Goal: Information Seeking & Learning: Check status

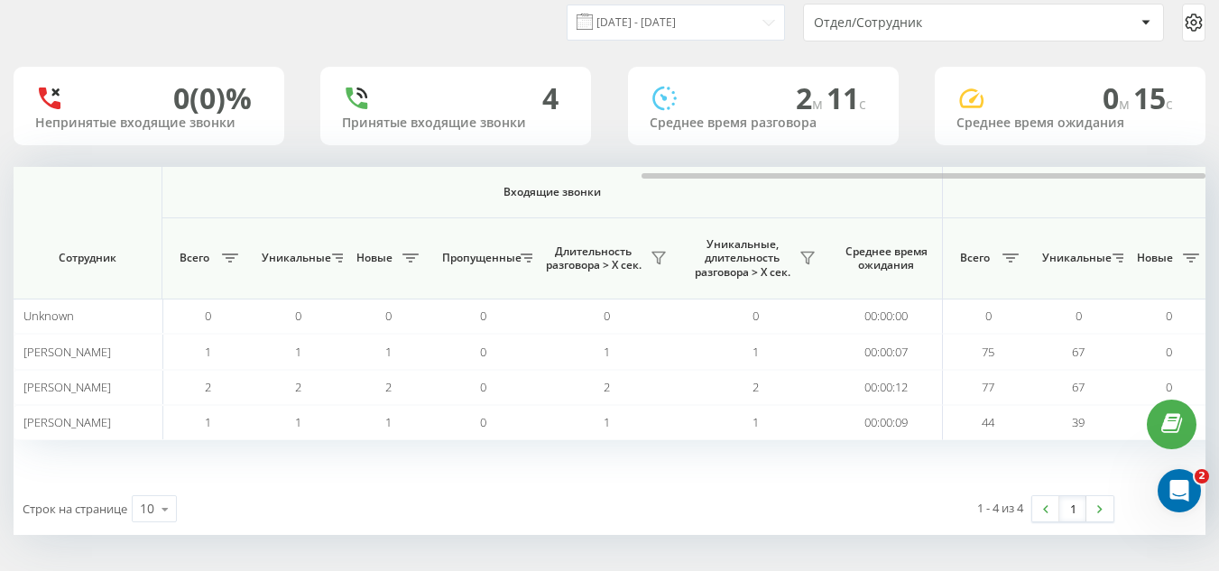
scroll to position [0, 1325]
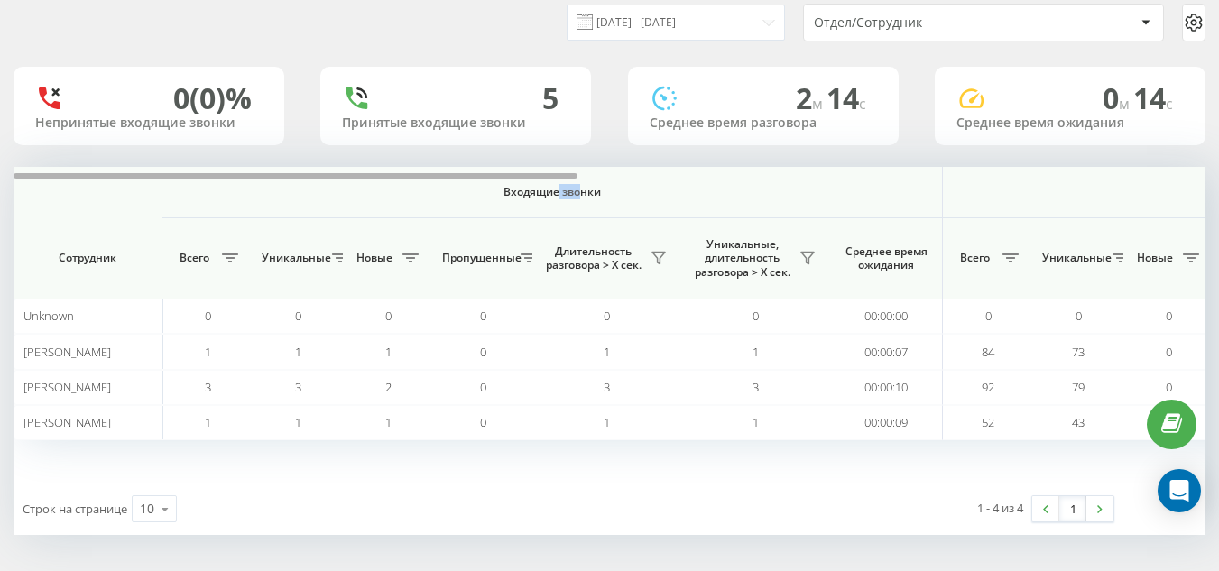
click at [569, 178] on div at bounding box center [296, 175] width 564 height 5
drag, startPoint x: 550, startPoint y: 172, endPoint x: 853, endPoint y: 174, distance: 302.2
click at [896, 167] on th "Входящие звонки" at bounding box center [552, 192] width 780 height 51
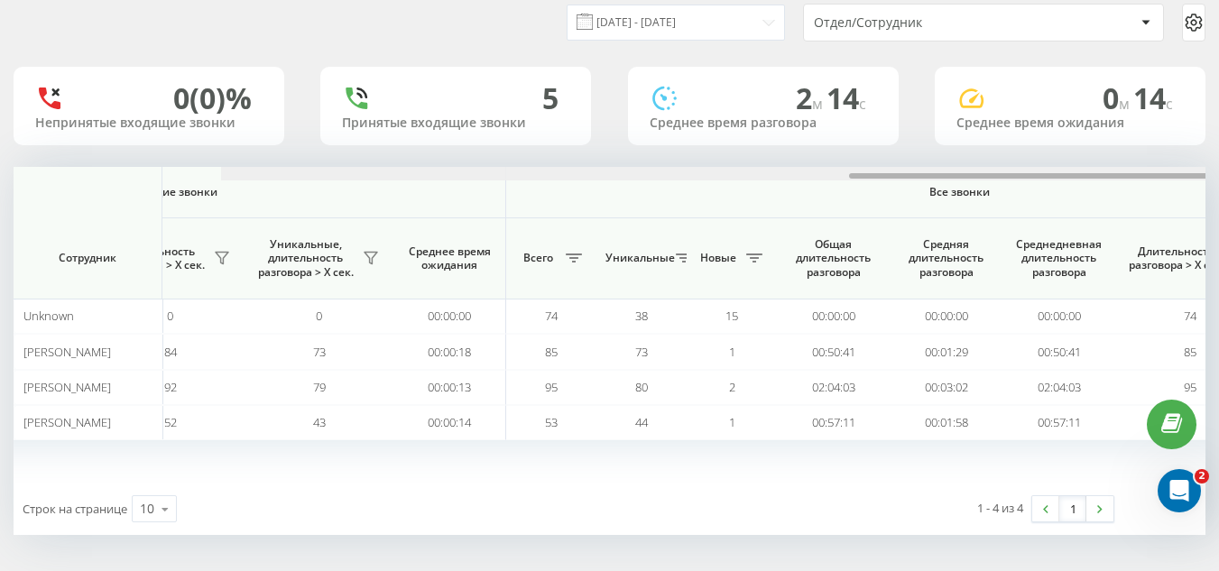
scroll to position [0, 1325]
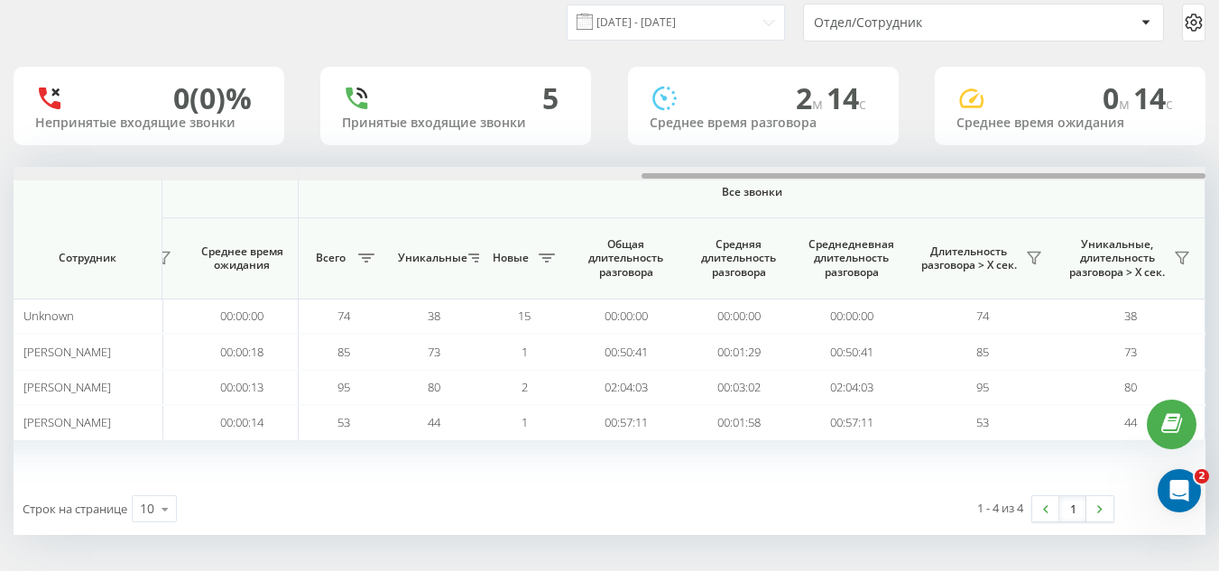
drag, startPoint x: 492, startPoint y: 176, endPoint x: 1231, endPoint y: 206, distance: 740.3
click at [1218, 206] on html "e-r-a.kz Проекты e-r-a.kz Дашборд Центр обращений Аналитика Ваши отчеты Отчет м…" at bounding box center [609, 221] width 1219 height 571
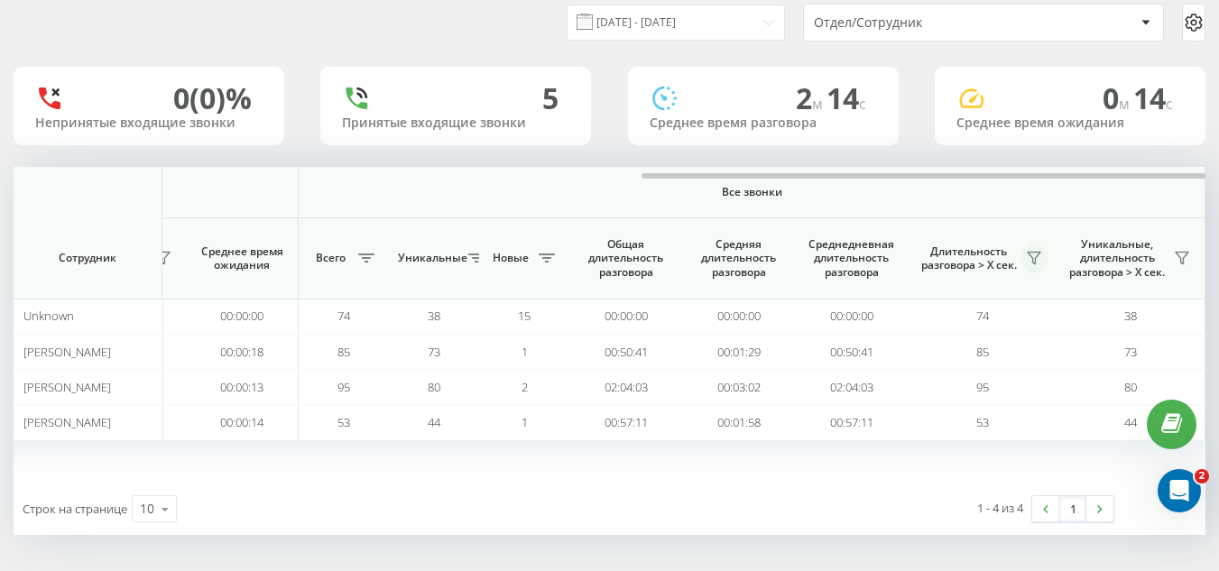
click at [1034, 253] on icon at bounding box center [1034, 259] width 13 height 12
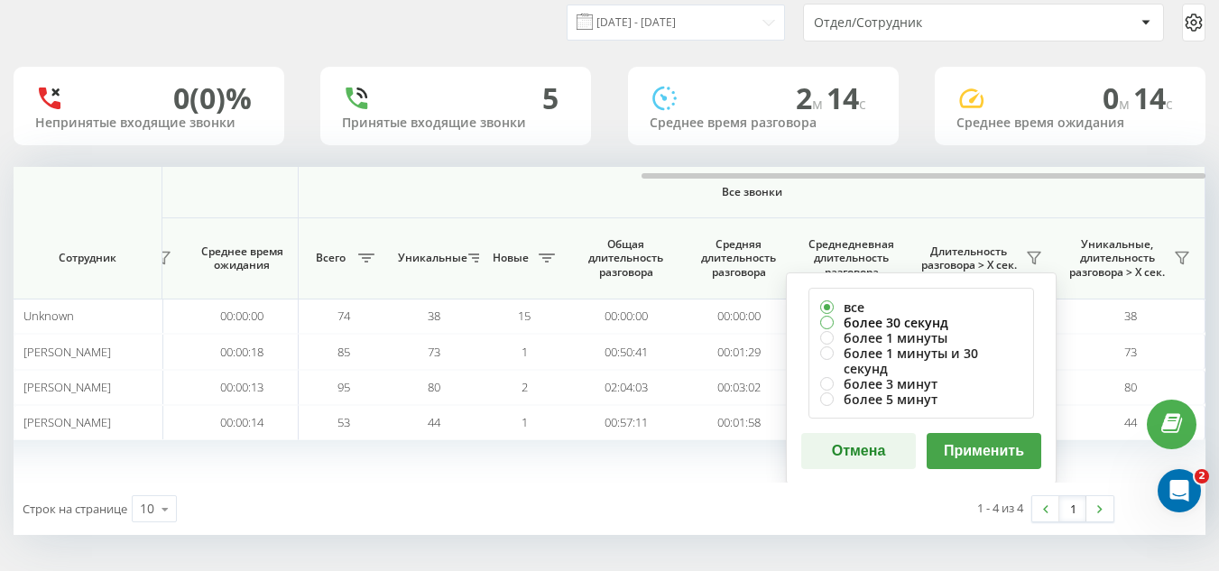
click at [888, 327] on label "более 30 секунд" at bounding box center [921, 322] width 202 height 15
radio input "true"
click at [989, 438] on button "Применить" at bounding box center [983, 451] width 115 height 36
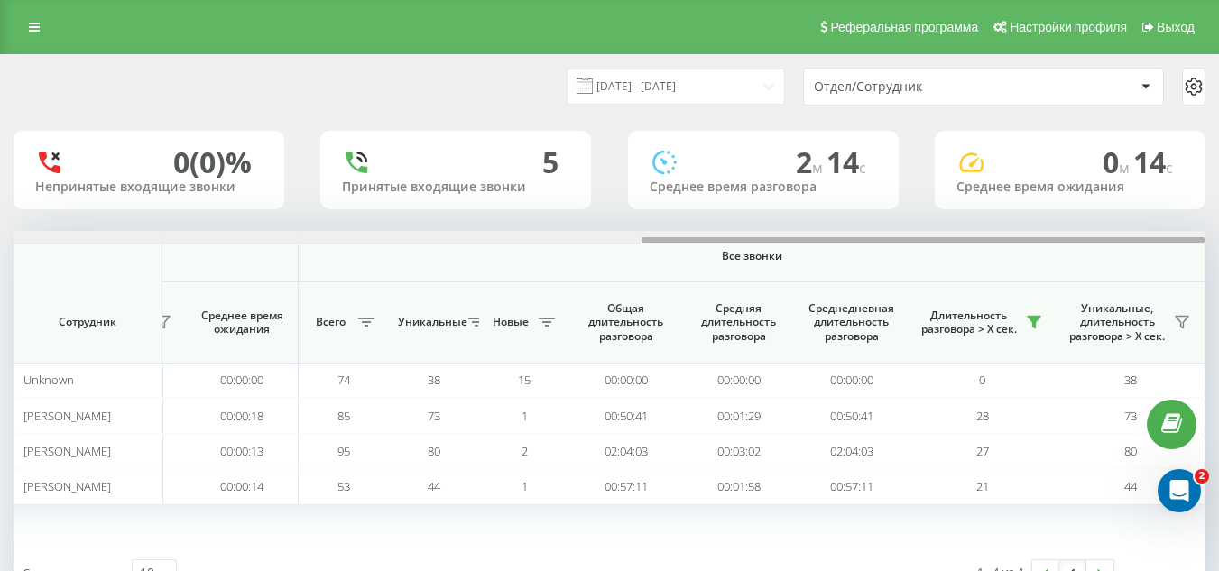
drag, startPoint x: 532, startPoint y: 238, endPoint x: 1231, endPoint y: 276, distance: 700.2
click at [1218, 276] on html "e-r-a.kz Проекты e-r-a.kz Дашборд Центр обращений Аналитика Ваши отчеты Отчет м…" at bounding box center [609, 285] width 1219 height 571
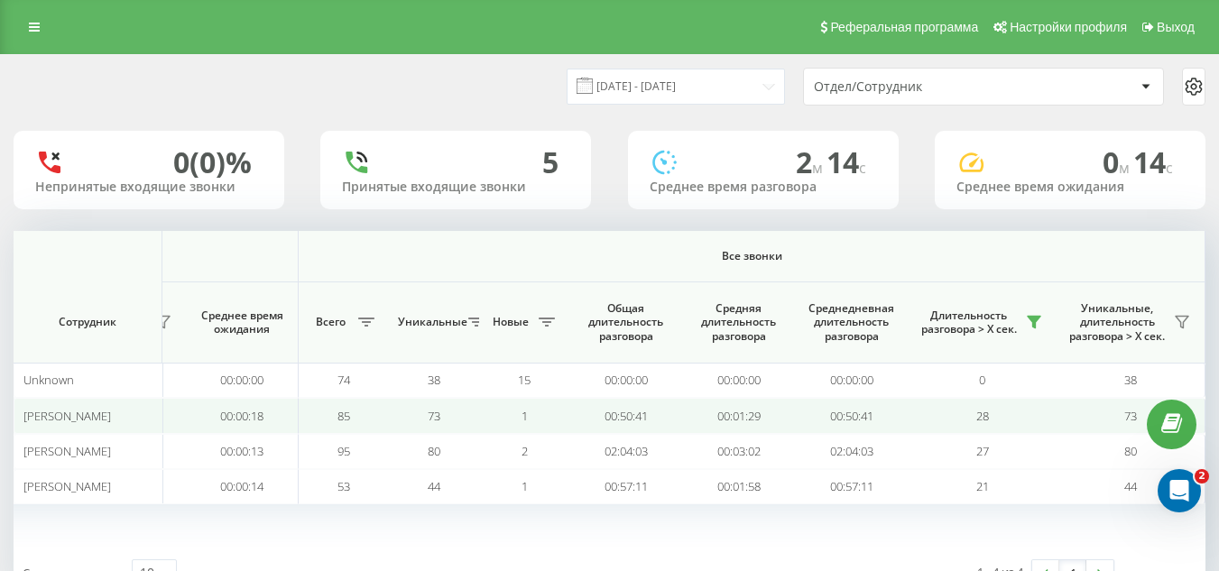
scroll to position [64, 0]
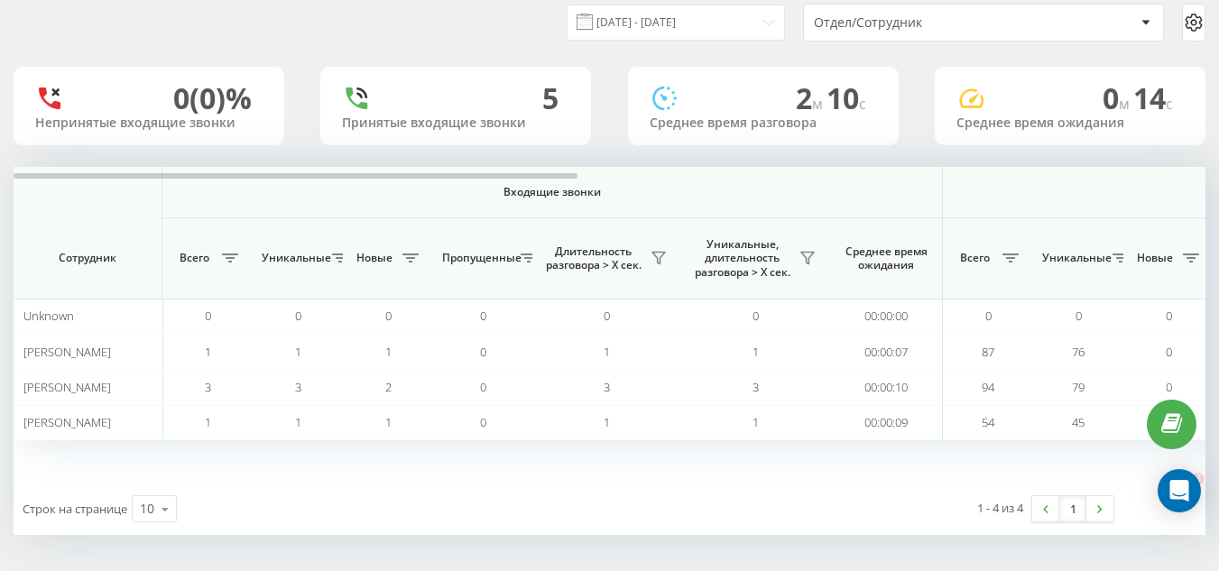
click at [349, 166] on div "[DATE] - [DATE] Отдел/Сотрудник 0 (0)% Непринятые входящие звонки 5 Принятые вх…" at bounding box center [610, 263] width 1192 height 544
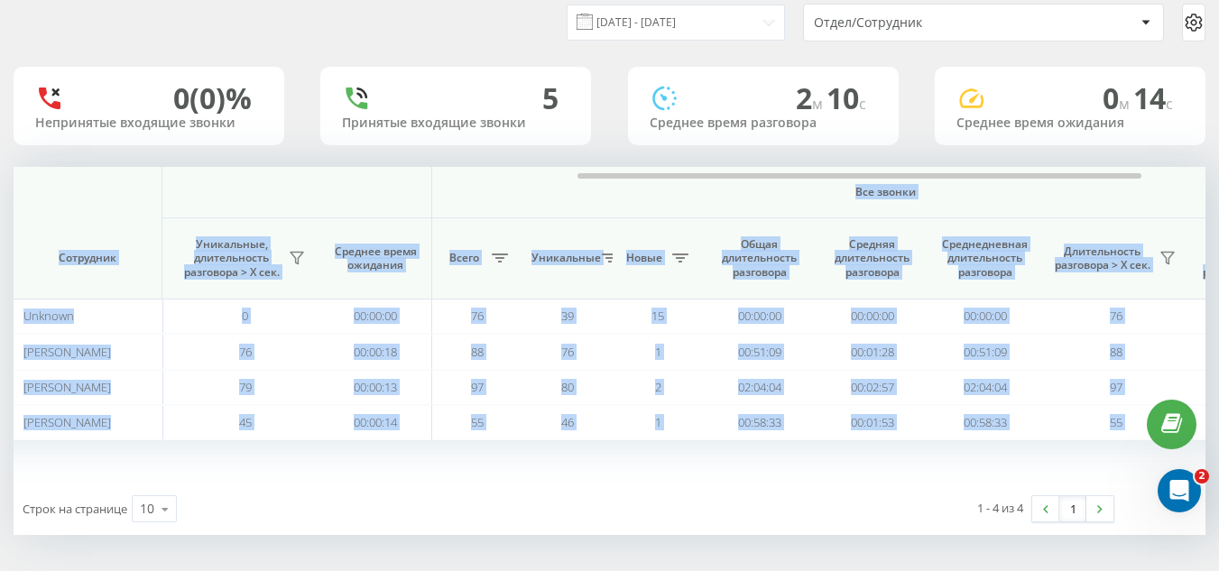
drag, startPoint x: 365, startPoint y: 170, endPoint x: 834, endPoint y: 197, distance: 469.0
click at [834, 197] on div "Входящие звонки Исходящие звонки Все звонки Сотрудник Всего Уникальные Новые Пр…" at bounding box center [610, 325] width 1192 height 316
click at [827, 195] on span "Все звонки" at bounding box center [884, 192] width 799 height 14
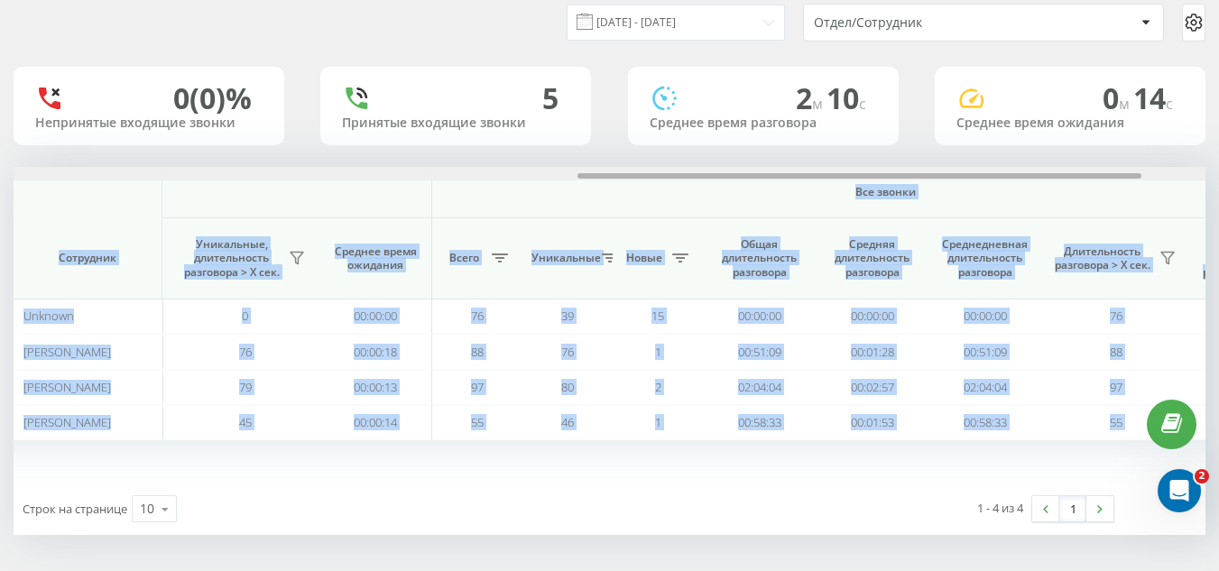
click at [853, 174] on div at bounding box center [859, 175] width 564 height 5
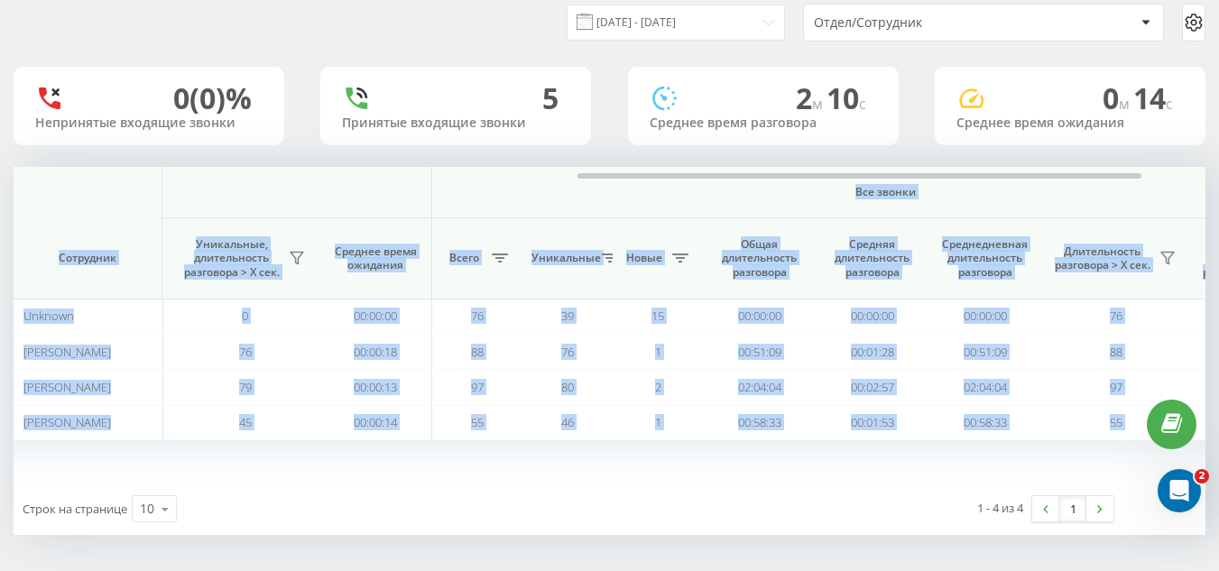
click at [868, 187] on span "Все звонки" at bounding box center [884, 192] width 799 height 14
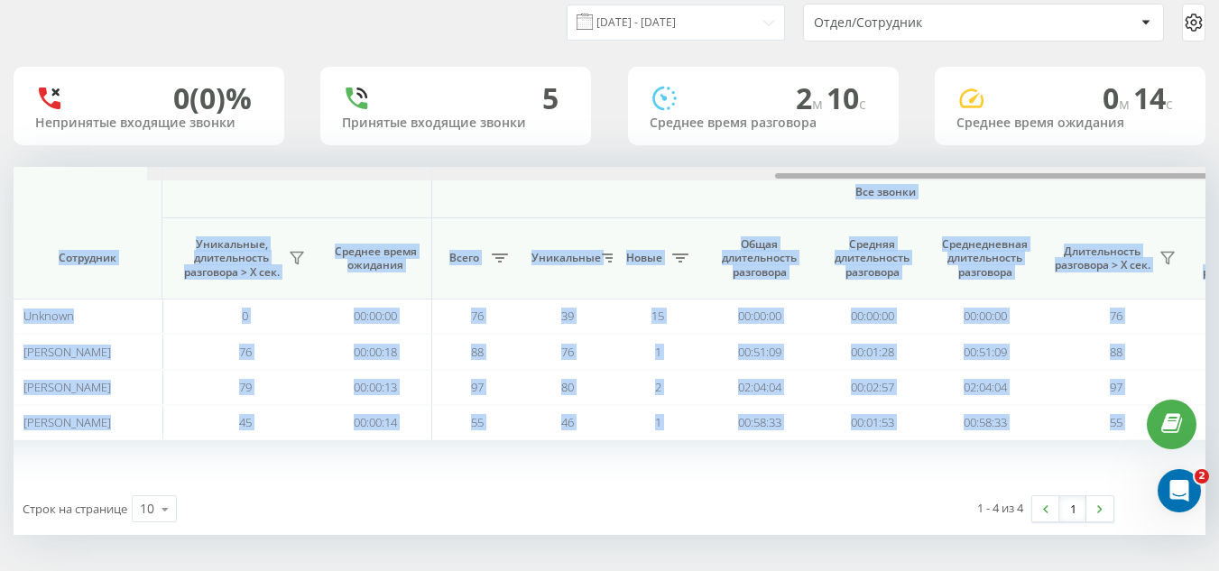
scroll to position [0, 1325]
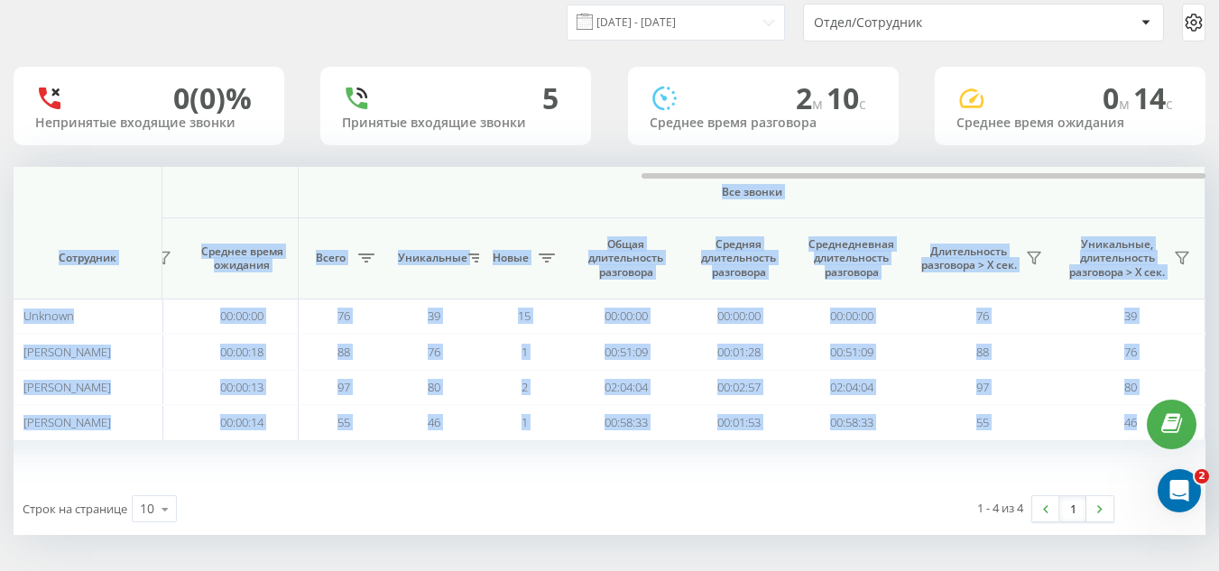
click at [899, 204] on th "Все звонки" at bounding box center [752, 192] width 907 height 51
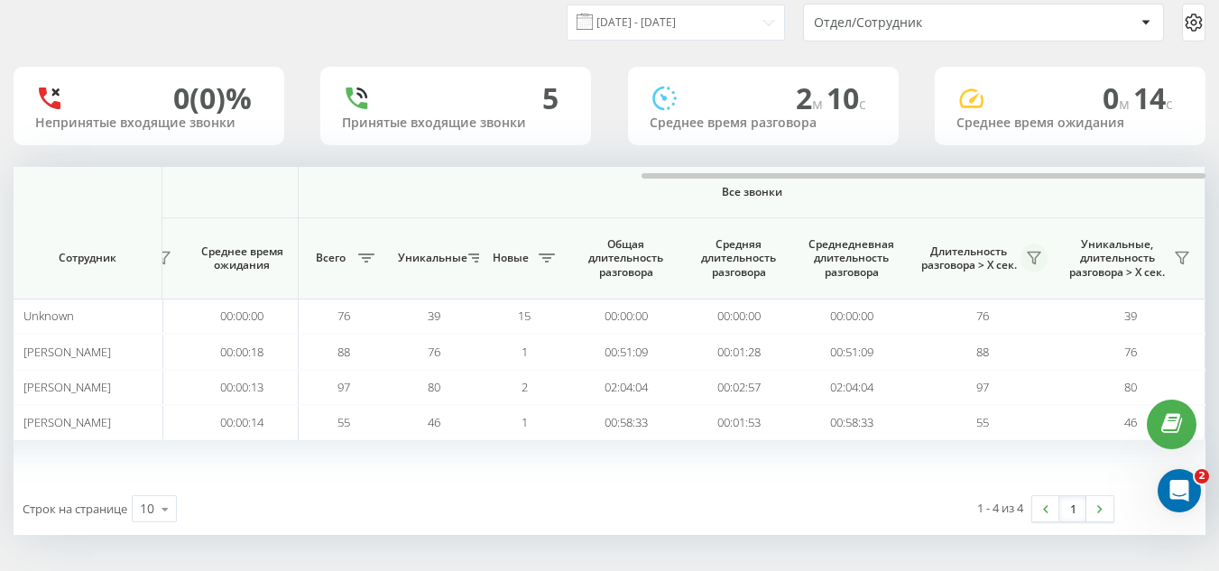
click at [1033, 253] on icon at bounding box center [1034, 258] width 14 height 14
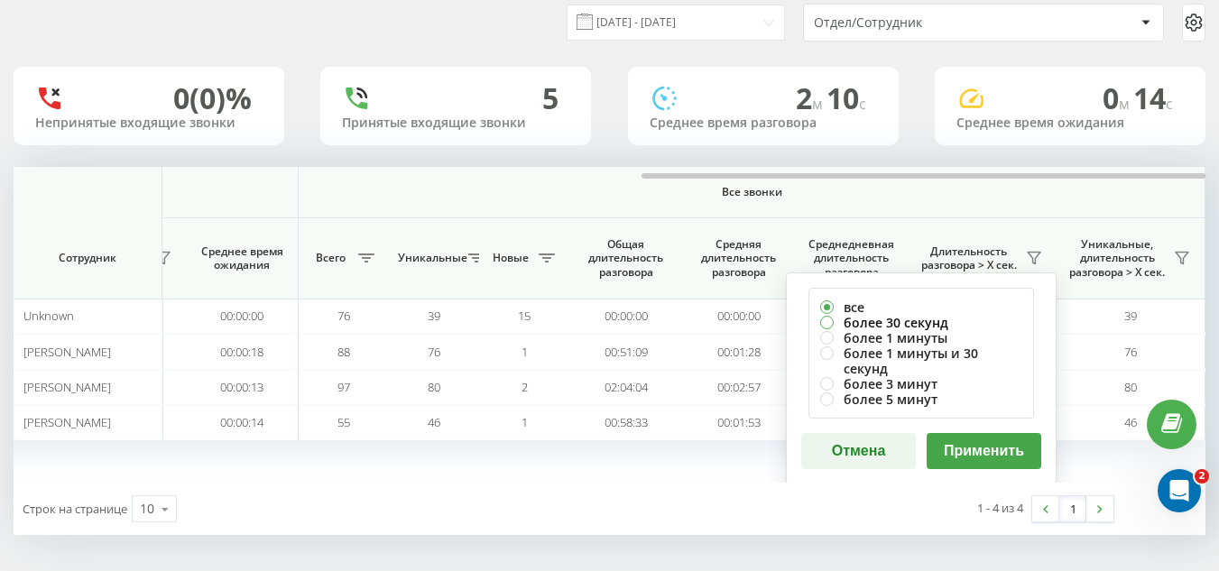
click at [861, 319] on label "более 30 секунд" at bounding box center [921, 322] width 202 height 15
radio input "true"
click at [958, 433] on button "Применить" at bounding box center [983, 451] width 115 height 36
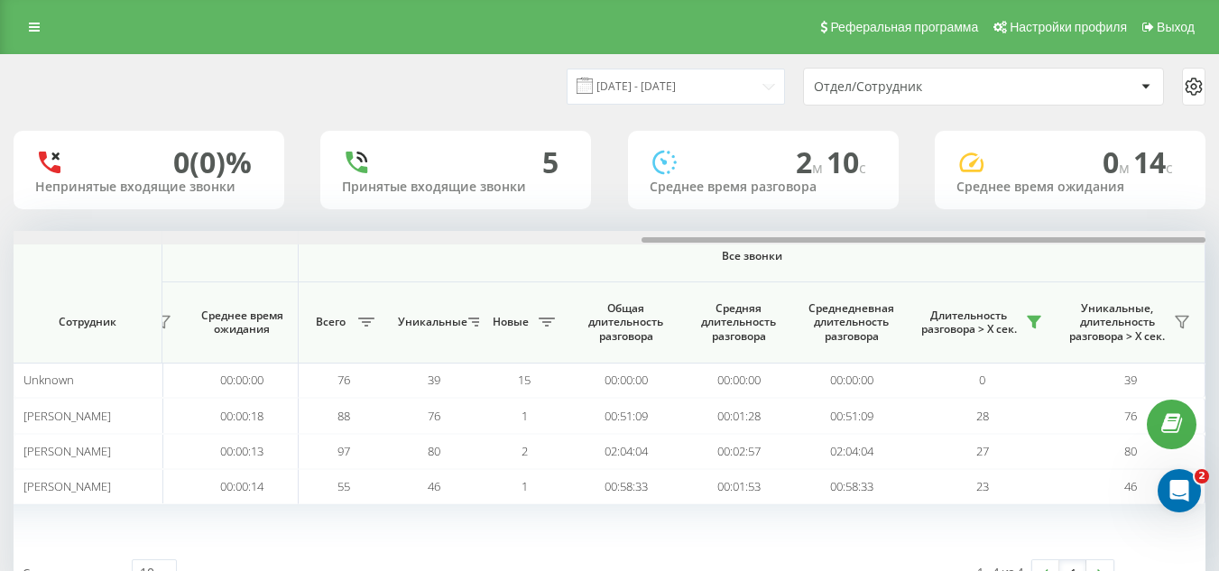
drag, startPoint x: 564, startPoint y: 238, endPoint x: 1231, endPoint y: 280, distance: 668.9
click at [1218, 280] on html "e-r-a.kz Проекты e-r-a.kz Дашборд Центр обращений Аналитика Ваши отчеты Отчет м…" at bounding box center [609, 285] width 1219 height 571
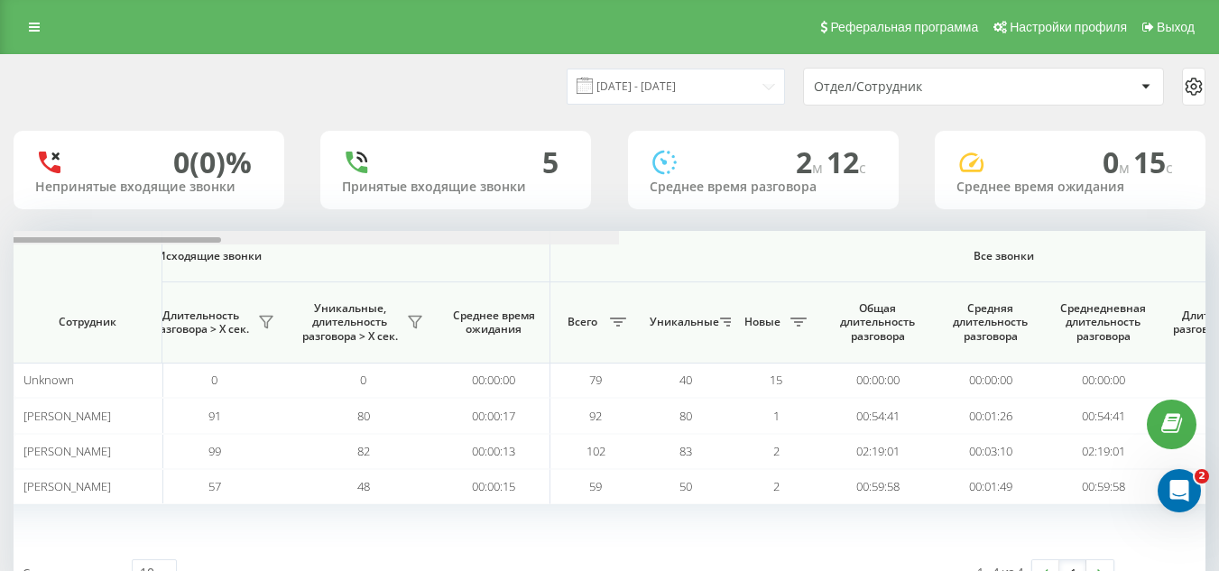
scroll to position [0, 1325]
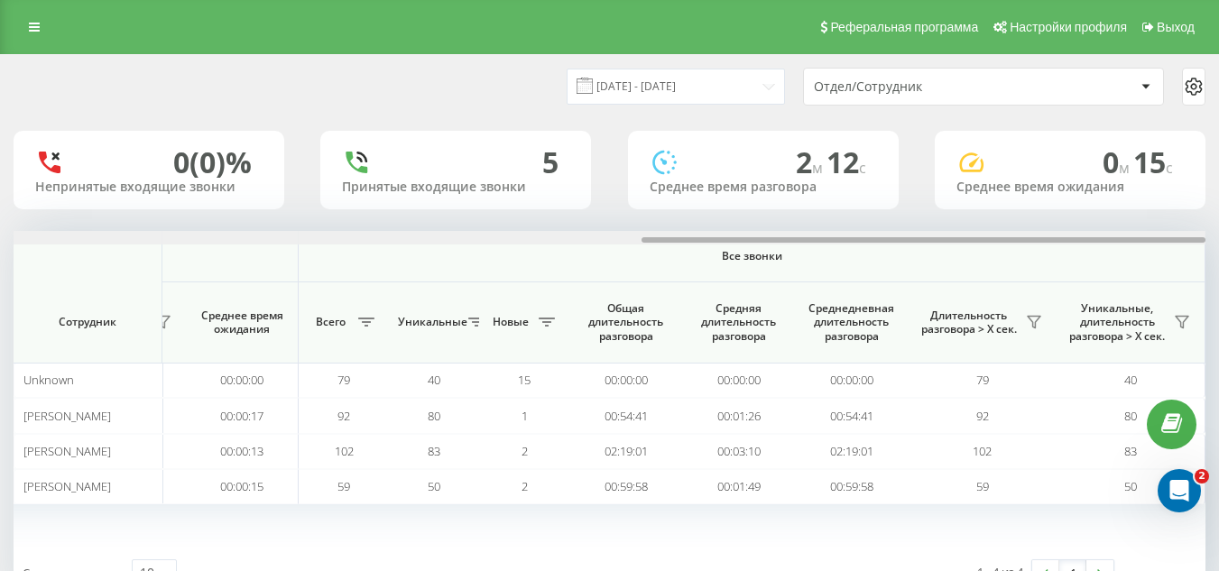
drag, startPoint x: 0, startPoint y: 0, endPoint x: 1212, endPoint y: 275, distance: 1243.3
click at [1212, 275] on div "19.09.2025 - 19.09.2025 Отдел/Сотрудник 0 (0)% Непринятые входящие звонки 5 При…" at bounding box center [609, 344] width 1219 height 581
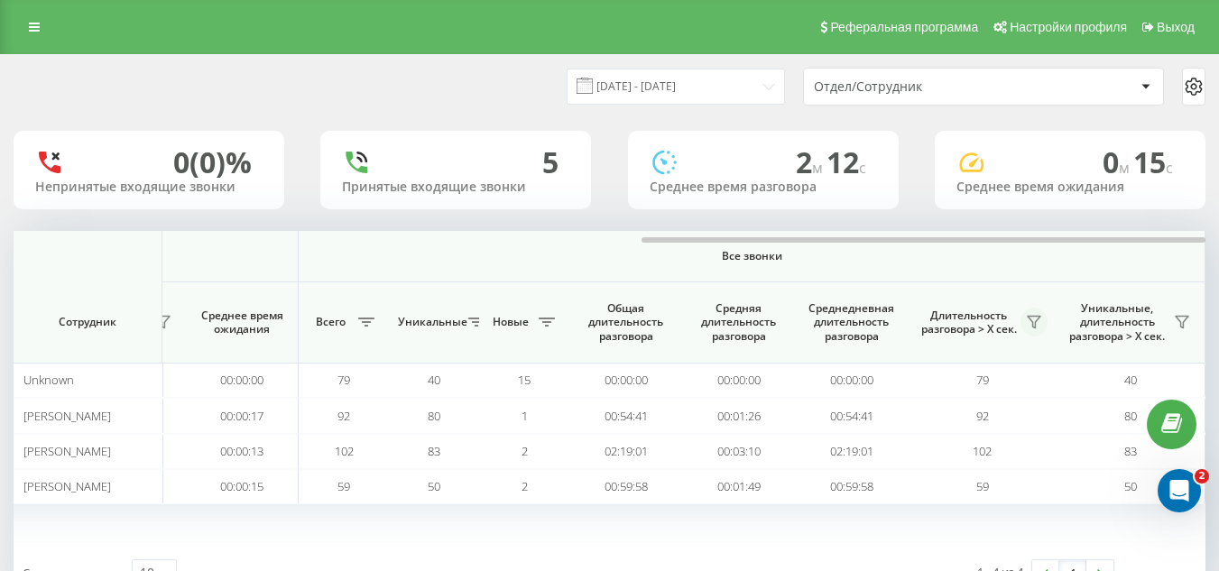
click at [1028, 320] on icon at bounding box center [1034, 322] width 14 height 14
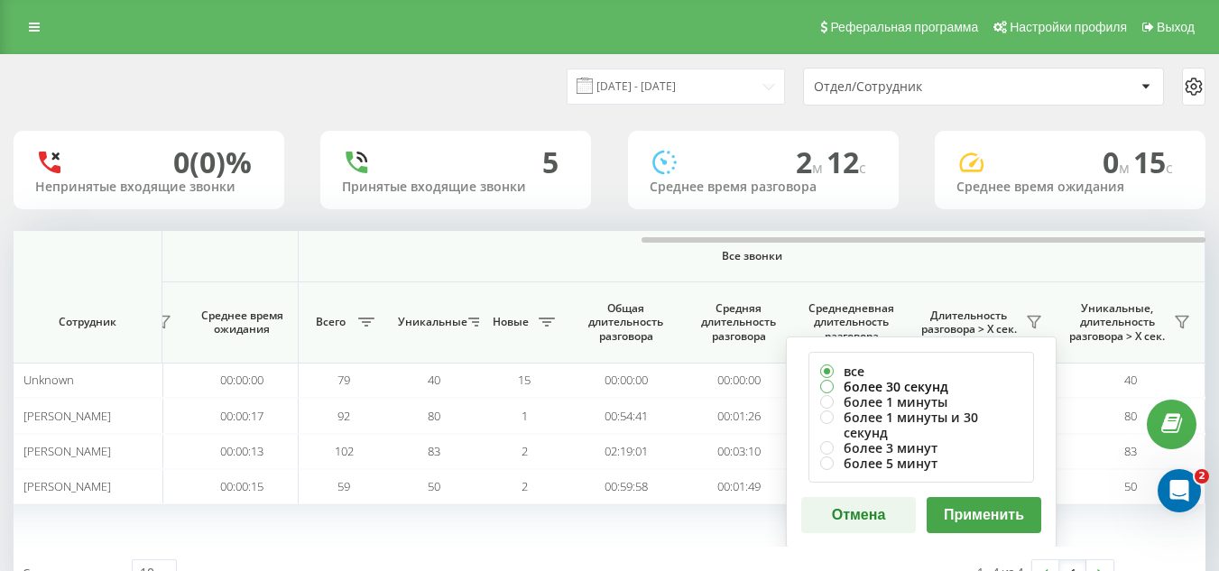
click at [861, 383] on label "более 30 секунд" at bounding box center [921, 386] width 202 height 15
radio input "true"
click at [968, 509] on button "Применить" at bounding box center [983, 515] width 115 height 36
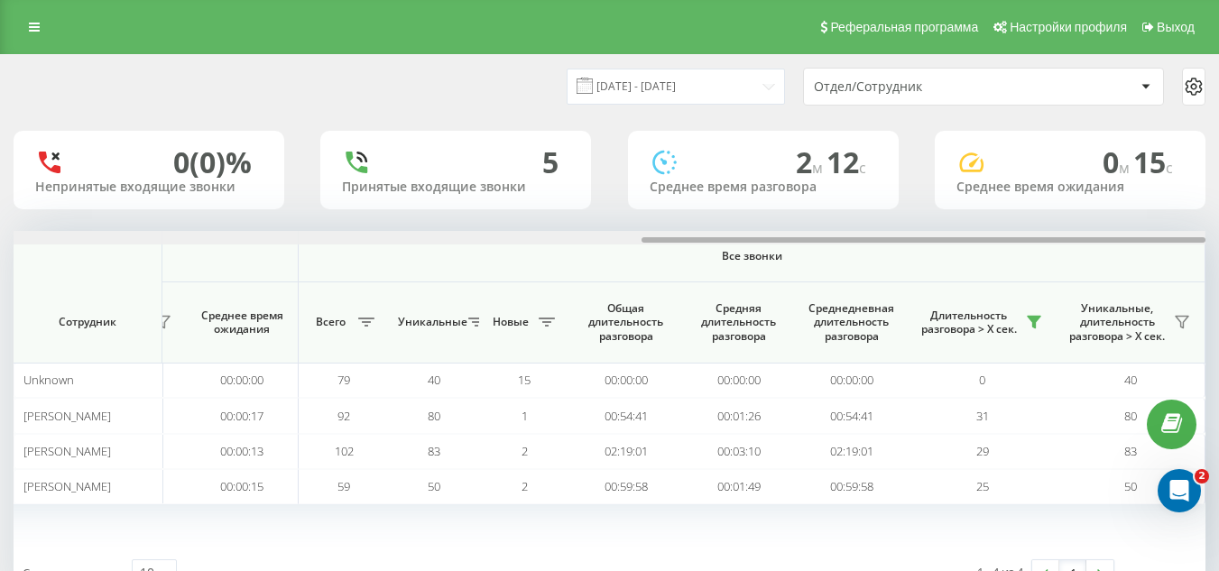
drag, startPoint x: 539, startPoint y: 238, endPoint x: 1231, endPoint y: 283, distance: 694.3
click at [1218, 283] on html "e-r-a.kz Проекты e-r-a.kz Дашборд Центр обращений Аналитика Ваши отчеты Отчет м…" at bounding box center [609, 285] width 1219 height 571
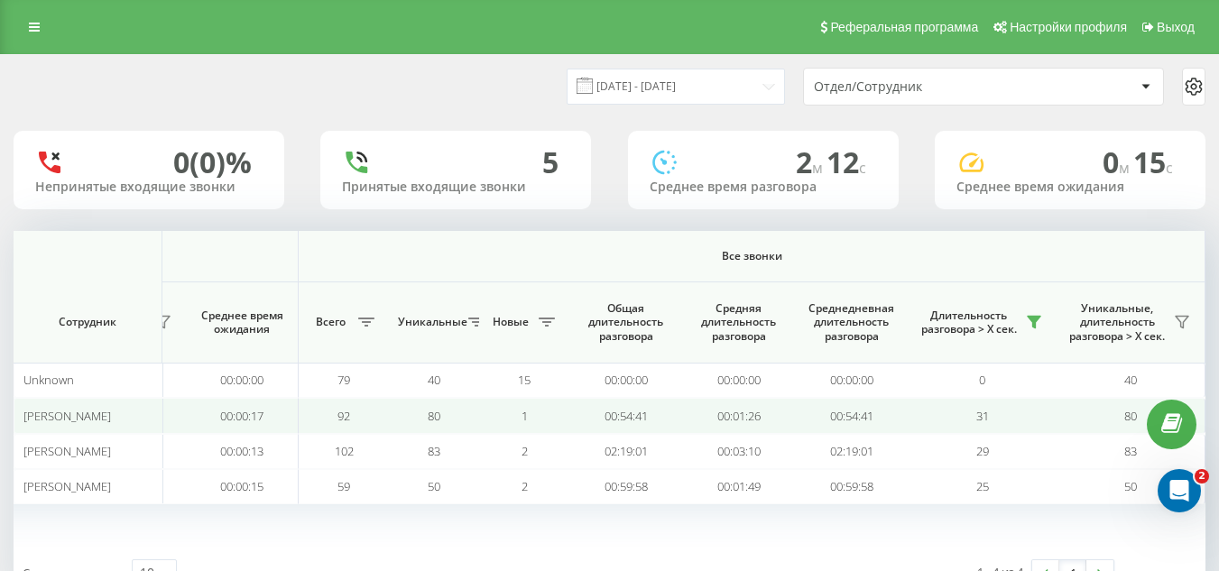
scroll to position [64, 0]
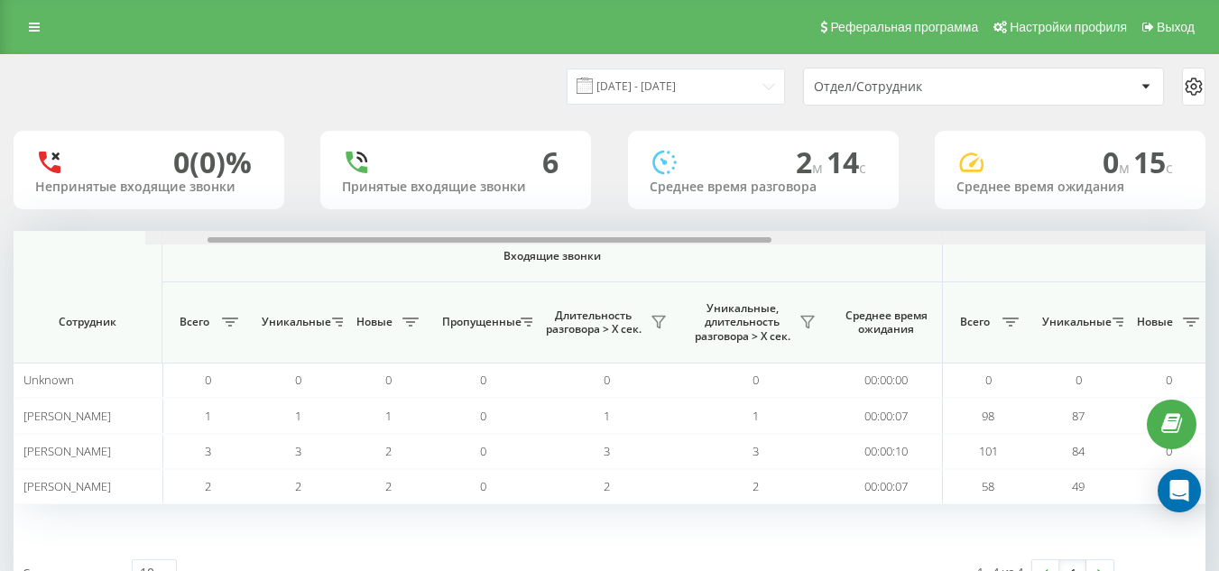
click at [1218, 179] on html "[DOMAIN_NAME] Проекты [DOMAIN_NAME] Дашборд Центр обращений Аналитика Ваши отче…" at bounding box center [609, 285] width 1219 height 571
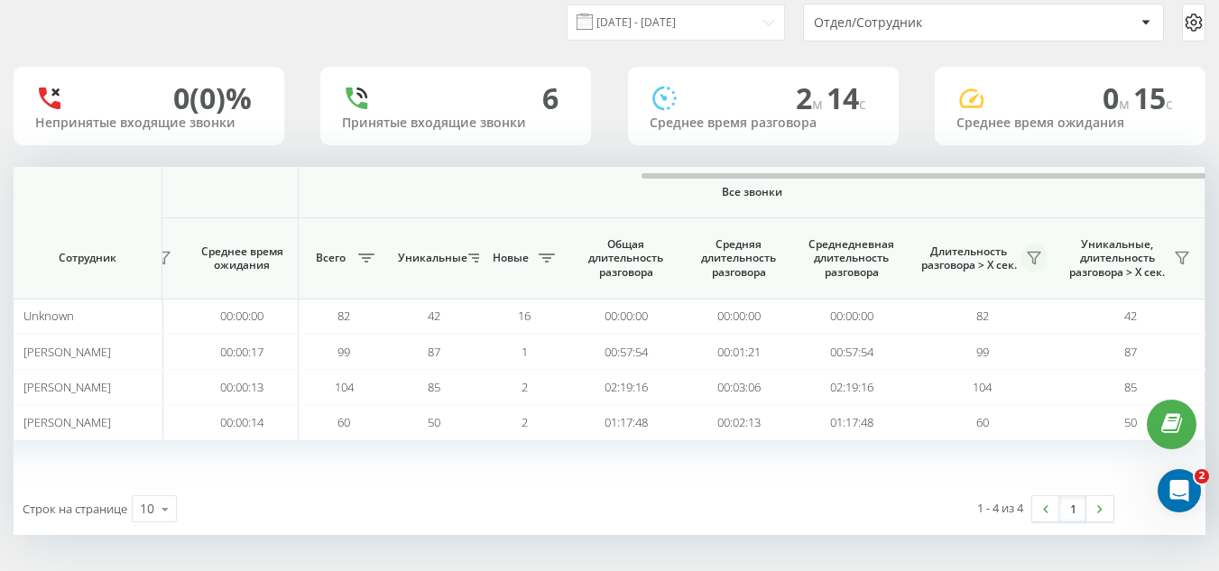
click at [1034, 254] on icon at bounding box center [1034, 258] width 14 height 14
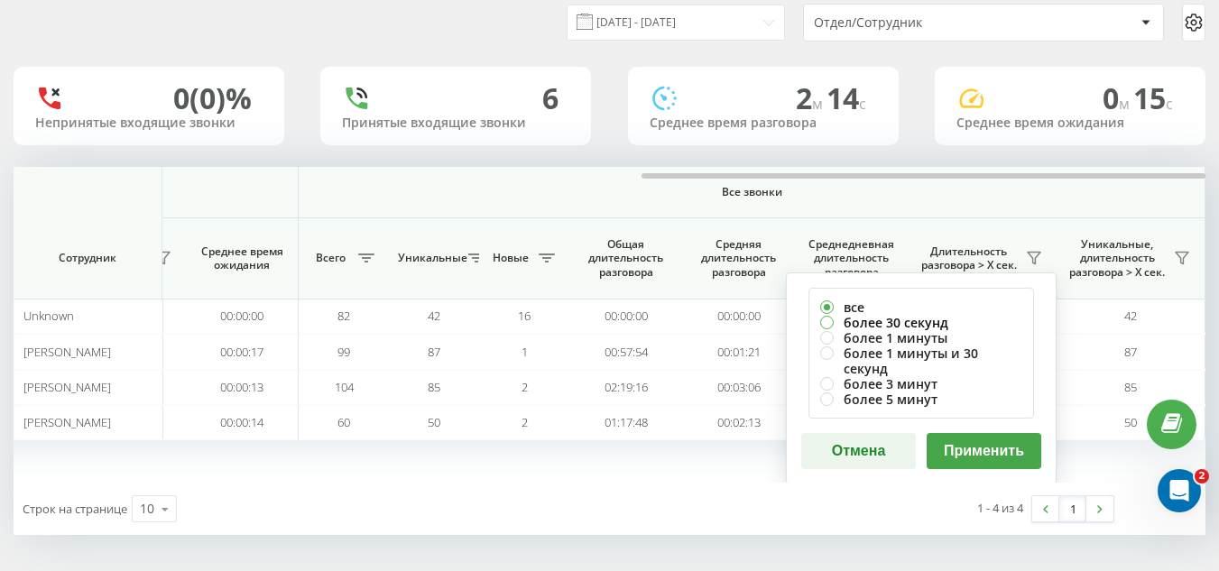
click at [854, 327] on label "более 30 секунд" at bounding box center [921, 322] width 202 height 15
radio input "true"
click at [1005, 443] on button "Применить" at bounding box center [983, 451] width 115 height 36
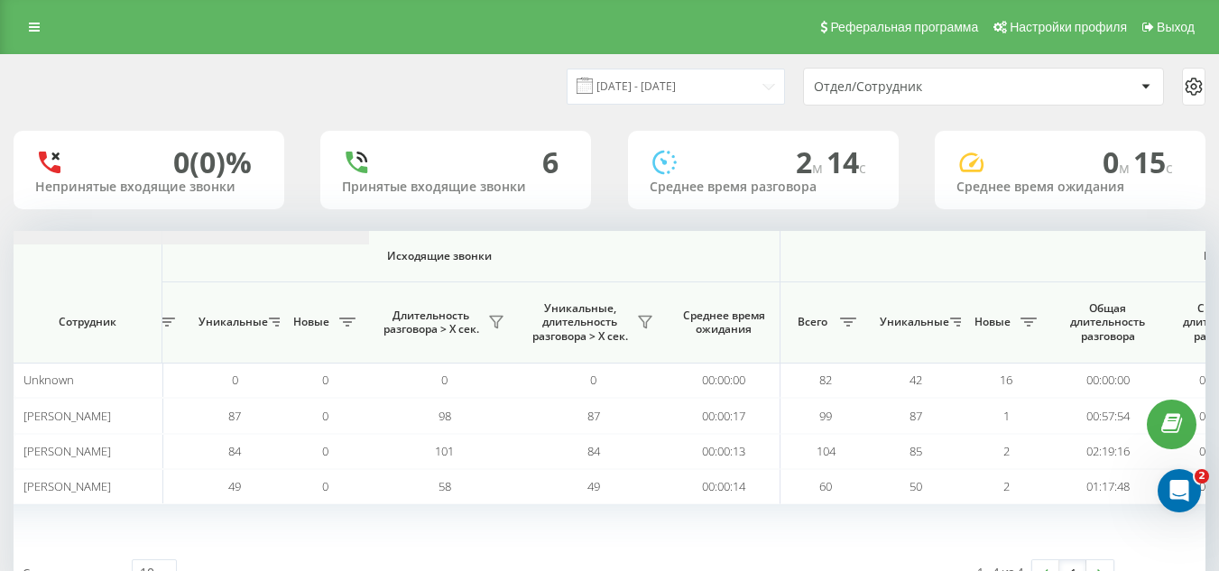
scroll to position [0, 1325]
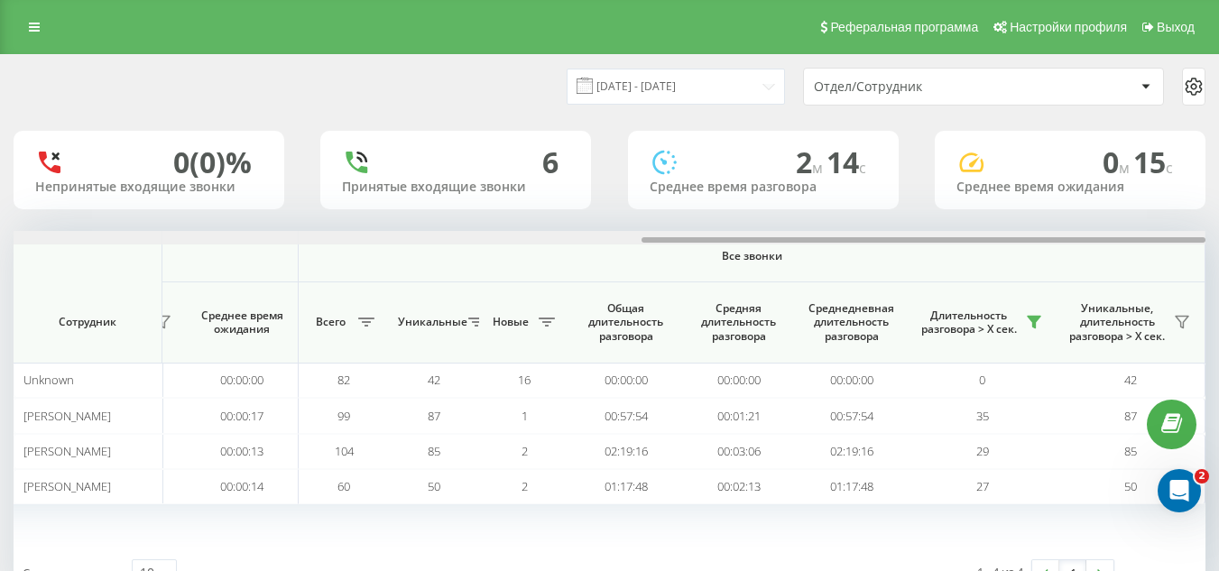
drag, startPoint x: 490, startPoint y: 238, endPoint x: 1231, endPoint y: 253, distance: 741.7
click at [1218, 253] on html "[DOMAIN_NAME] Проекты [DOMAIN_NAME] Дашборд Центр обращений Аналитика Ваши отче…" at bounding box center [609, 285] width 1219 height 571
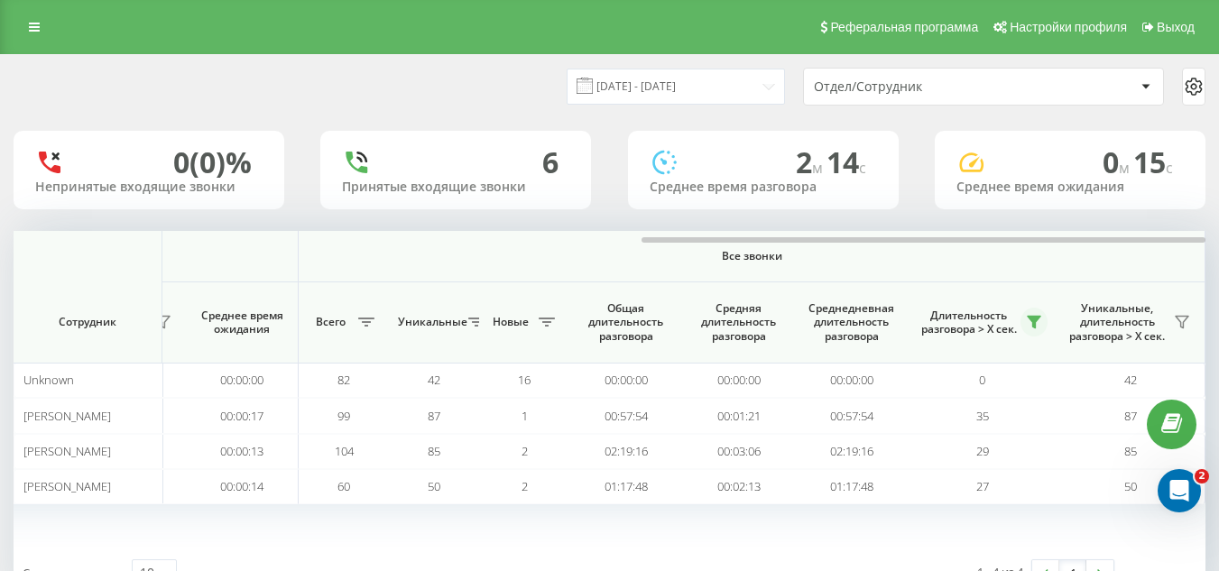
click at [1037, 315] on icon at bounding box center [1034, 322] width 14 height 14
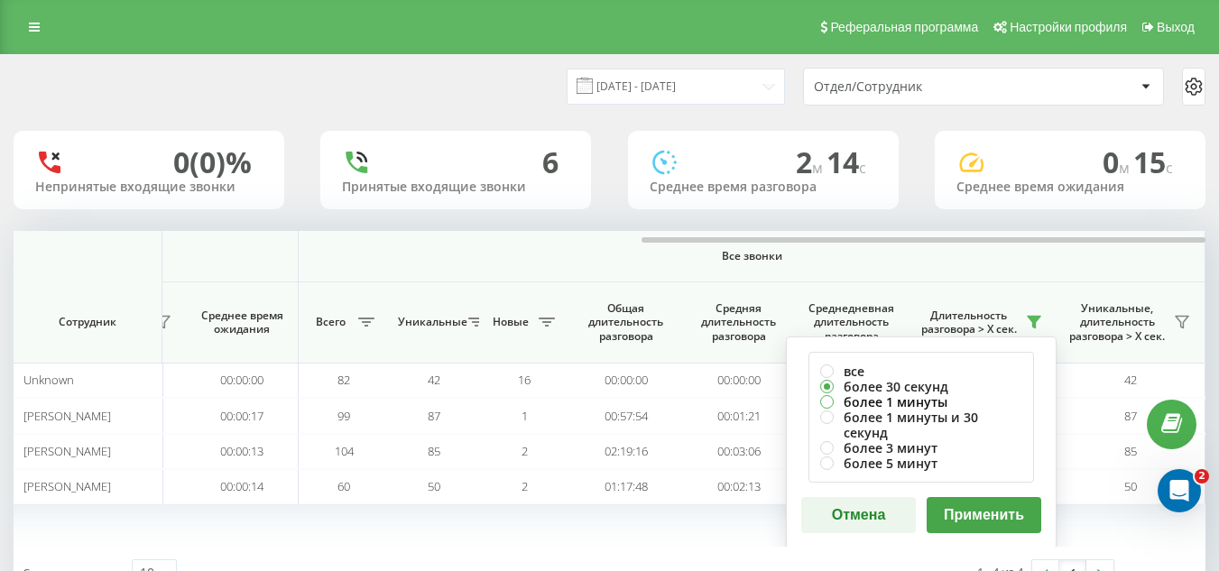
click at [823, 403] on label "более 1 минуты" at bounding box center [921, 401] width 202 height 15
radio input "true"
click at [990, 503] on button "Применить" at bounding box center [983, 515] width 115 height 36
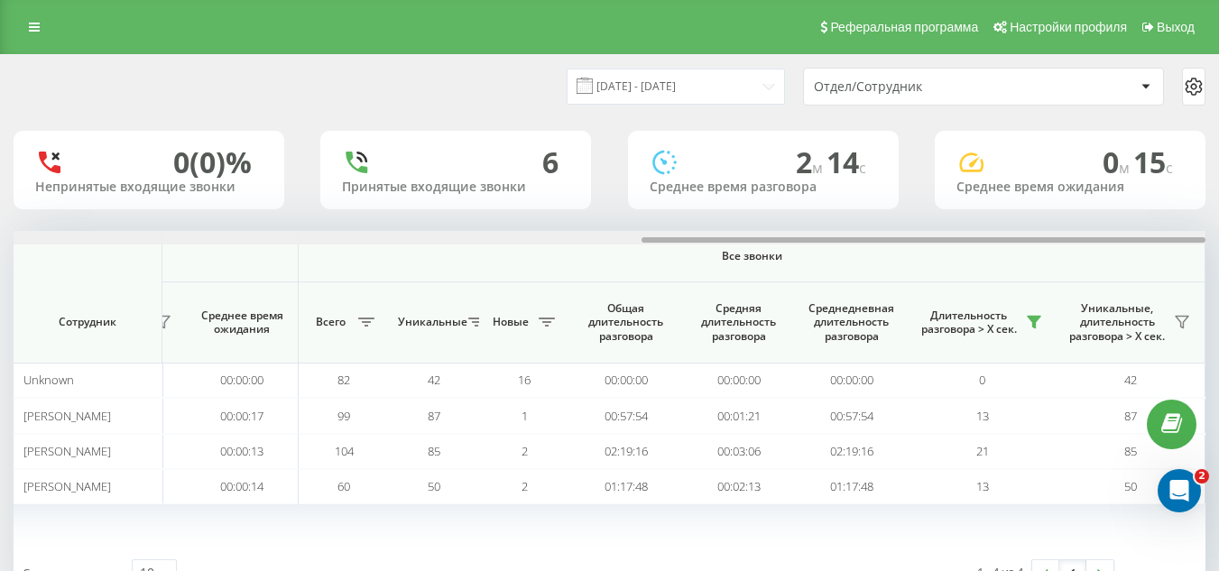
drag, startPoint x: 281, startPoint y: 241, endPoint x: 1231, endPoint y: 239, distance: 949.9
click at [1218, 239] on html "[DOMAIN_NAME] Проекты [DOMAIN_NAME] Дашборд Центр обращений Аналитика Ваши отче…" at bounding box center [609, 285] width 1219 height 571
